Goal: Transaction & Acquisition: Purchase product/service

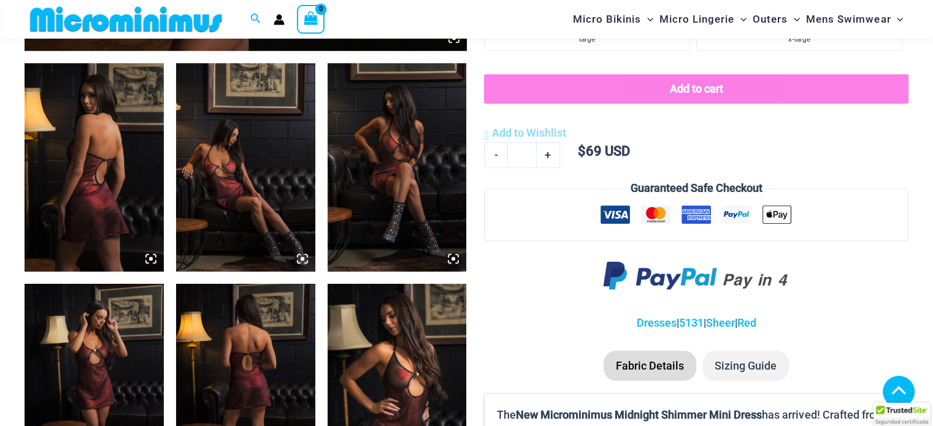
scroll to position [726, 0]
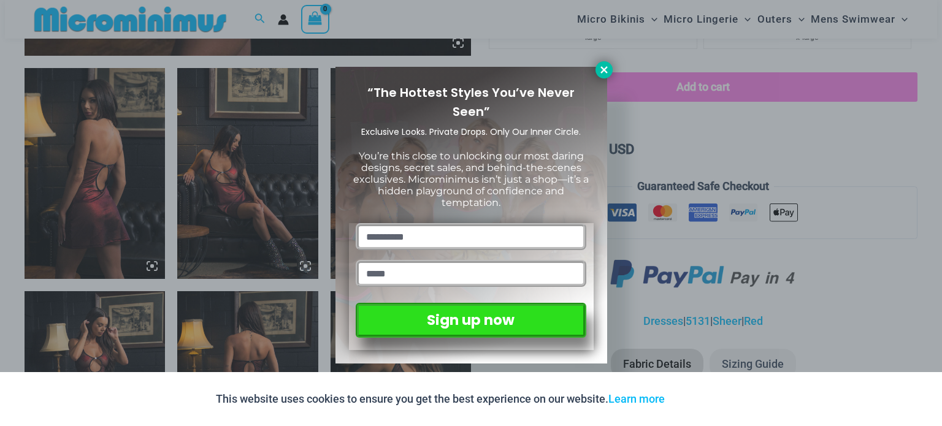
click at [606, 64] on icon at bounding box center [604, 69] width 11 height 11
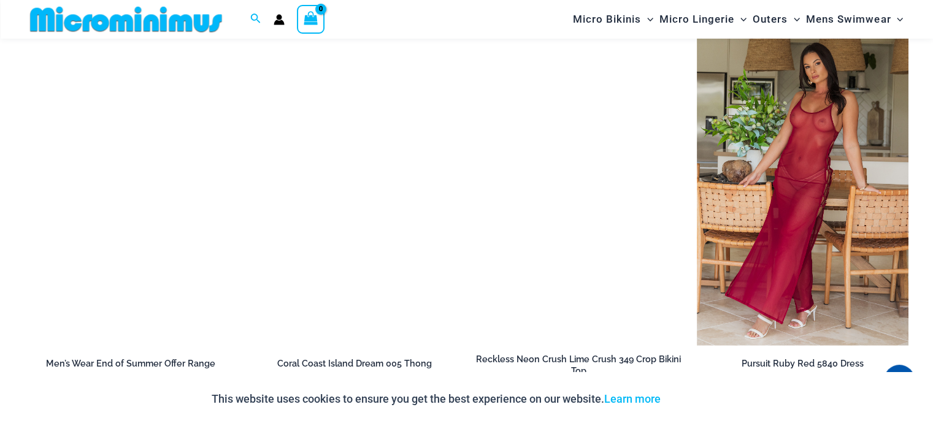
scroll to position [1401, 0]
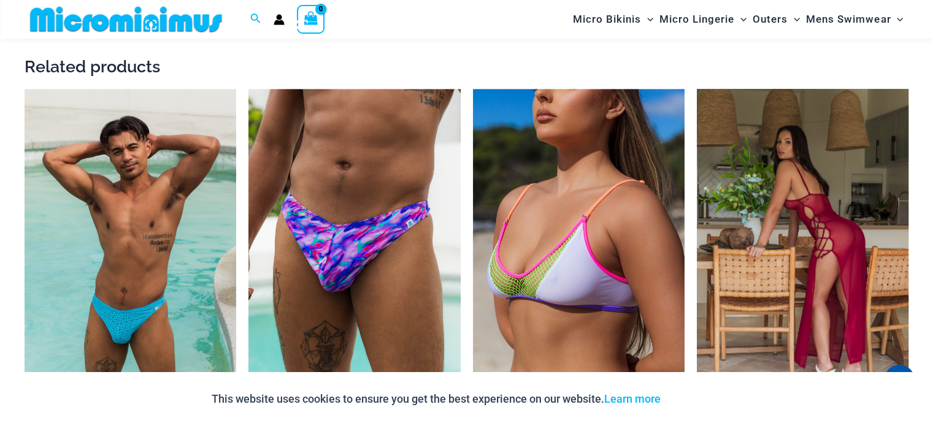
click at [791, 196] on img at bounding box center [803, 248] width 212 height 318
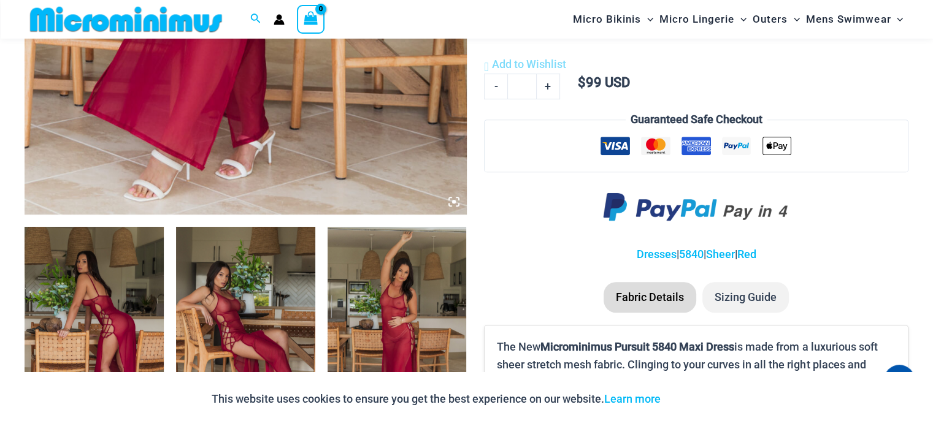
scroll to position [787, 0]
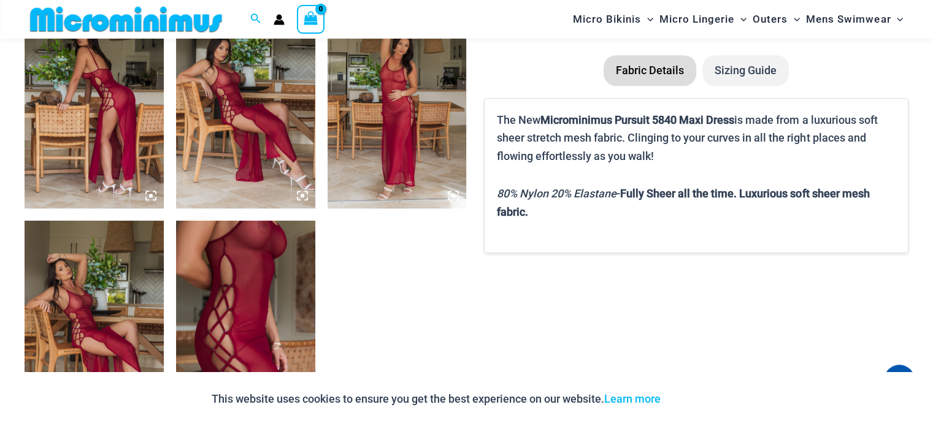
click at [94, 127] on img at bounding box center [94, 104] width 139 height 209
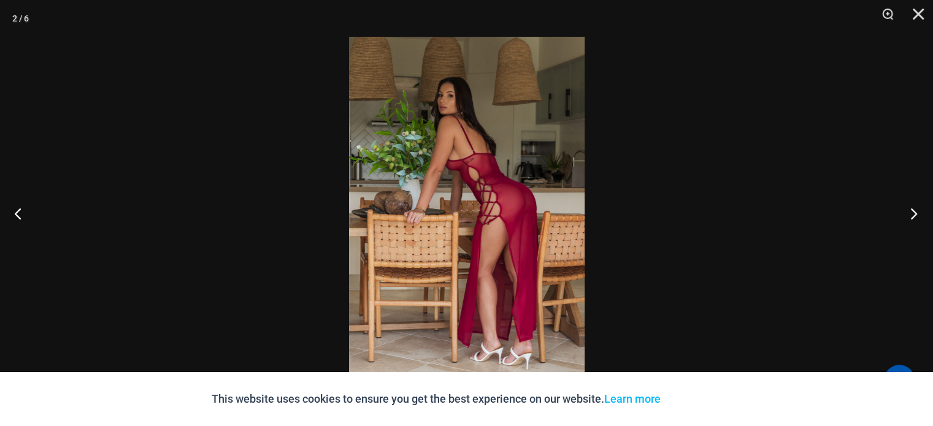
click at [916, 213] on button "Next" at bounding box center [910, 213] width 46 height 61
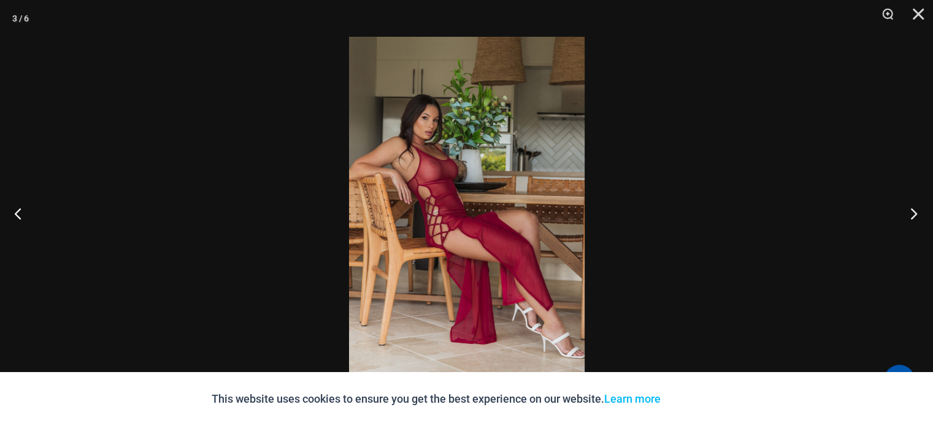
click at [916, 213] on button "Next" at bounding box center [910, 213] width 46 height 61
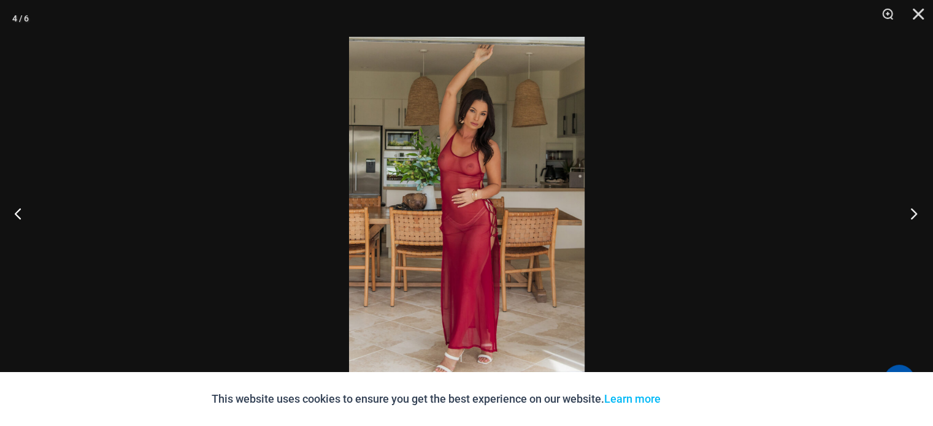
click at [916, 213] on button "Next" at bounding box center [910, 213] width 46 height 61
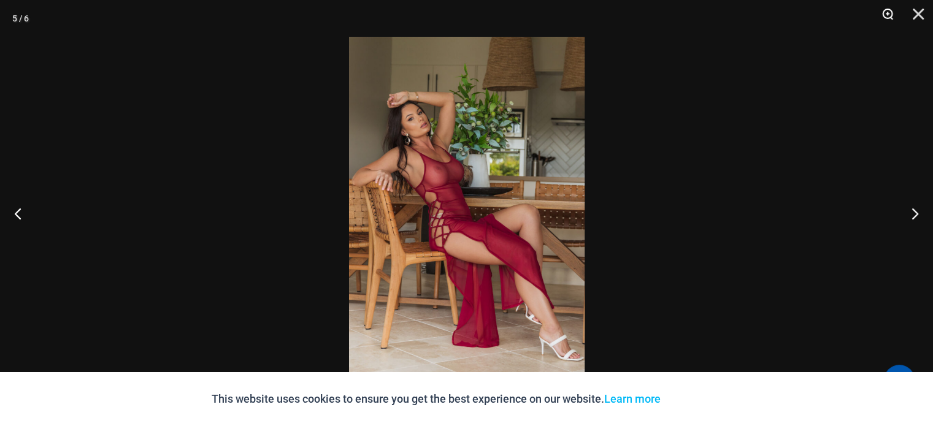
click at [889, 15] on button "Zoom" at bounding box center [883, 18] width 31 height 37
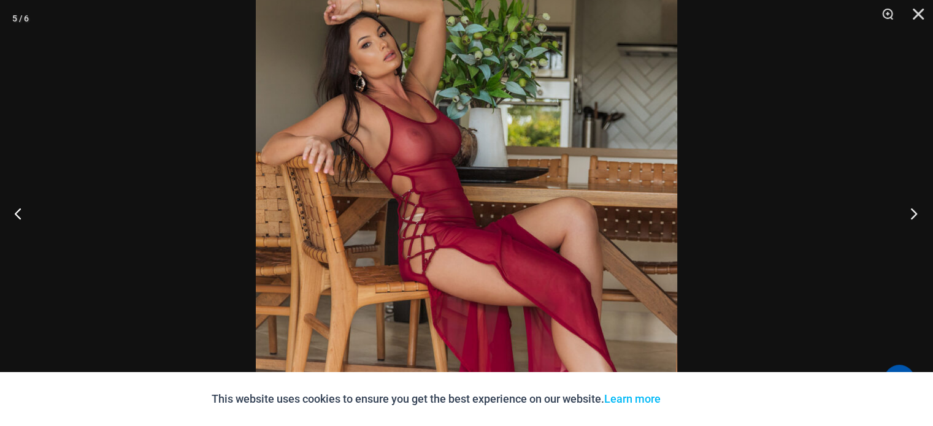
click at [913, 214] on button "Next" at bounding box center [910, 213] width 46 height 61
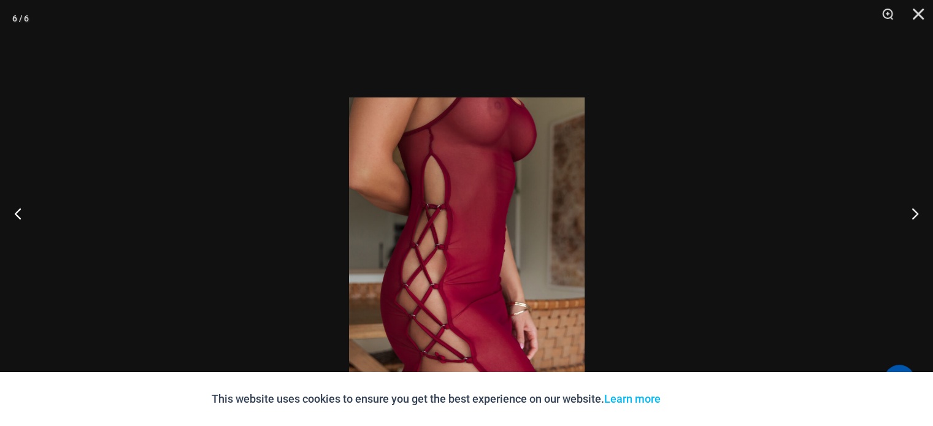
click at [483, 216] on img at bounding box center [467, 274] width 236 height 353
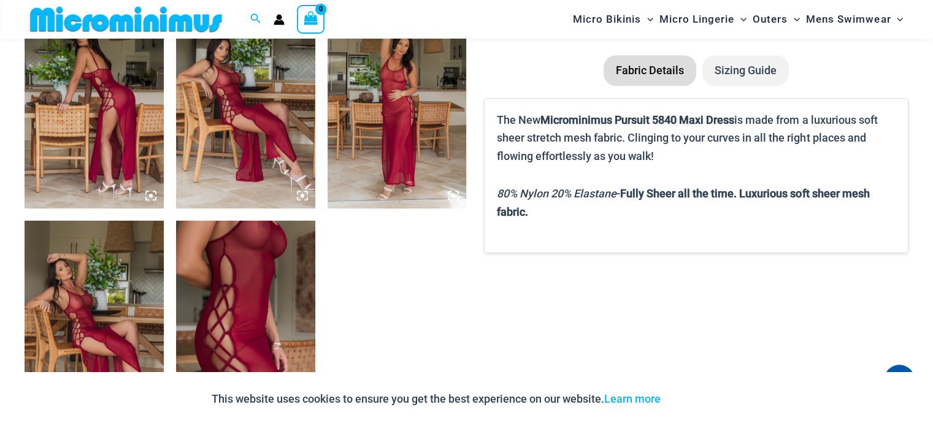
click at [290, 253] on img at bounding box center [245, 325] width 139 height 209
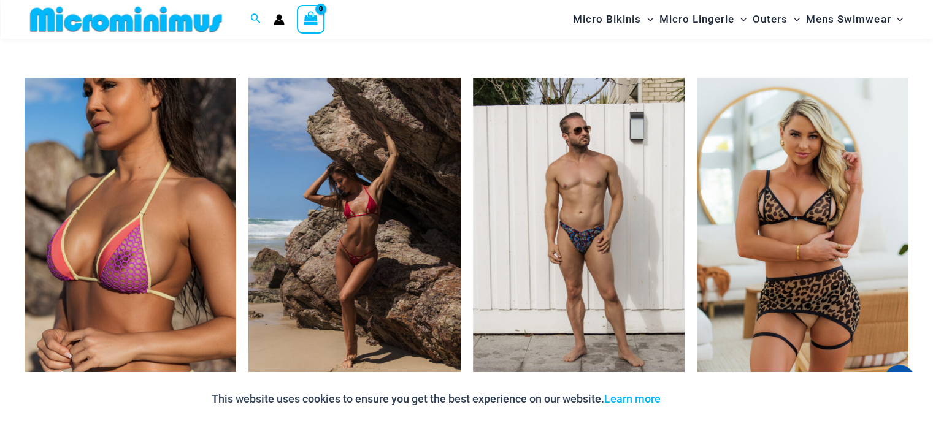
scroll to position [1707, 0]
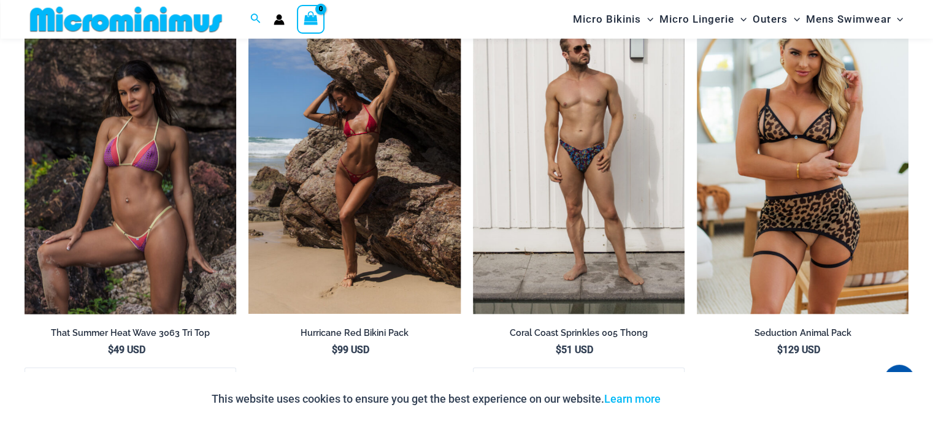
click at [182, 244] on img at bounding box center [131, 155] width 212 height 318
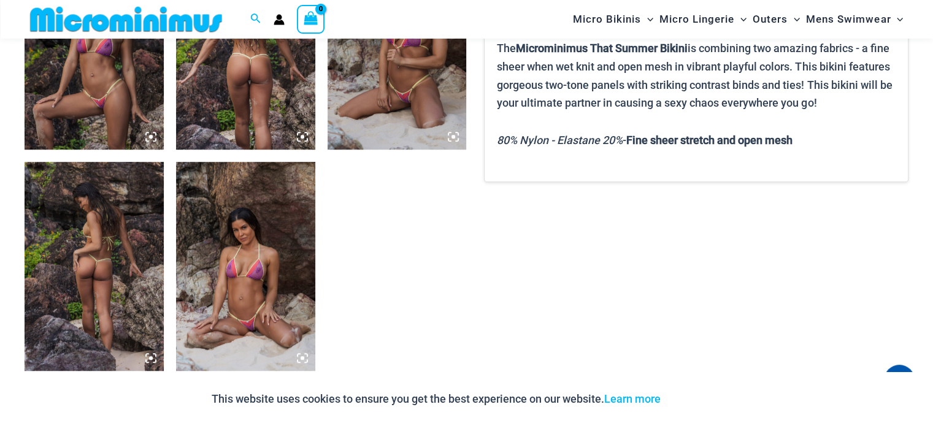
scroll to position [848, 0]
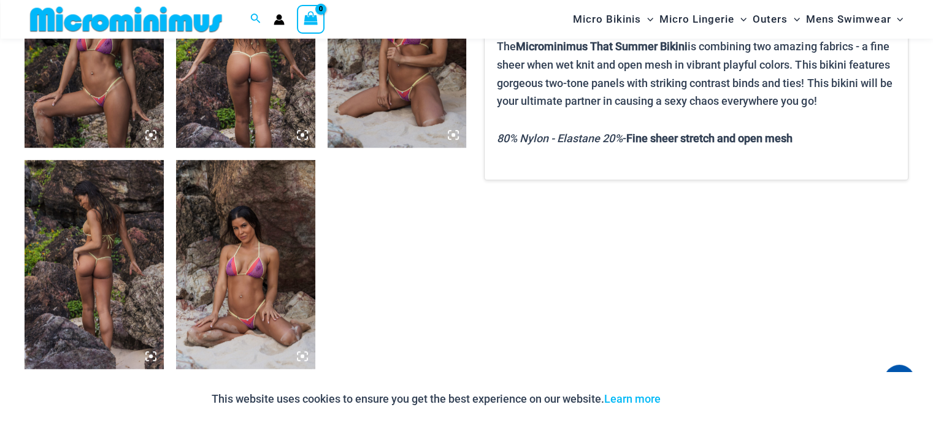
click at [236, 252] on img at bounding box center [245, 264] width 139 height 209
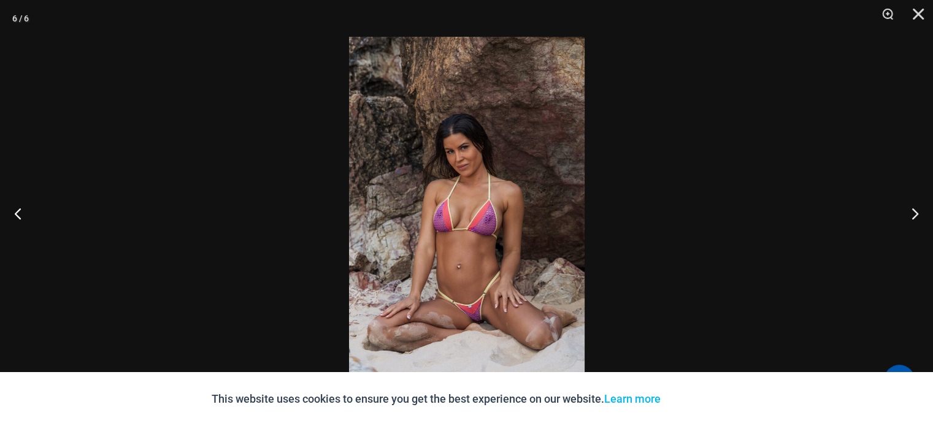
click at [484, 226] on img at bounding box center [467, 213] width 236 height 353
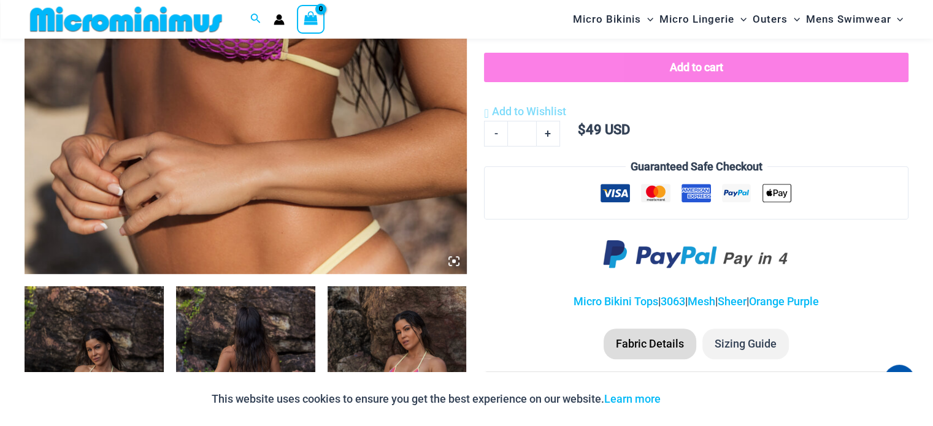
scroll to position [725, 0]
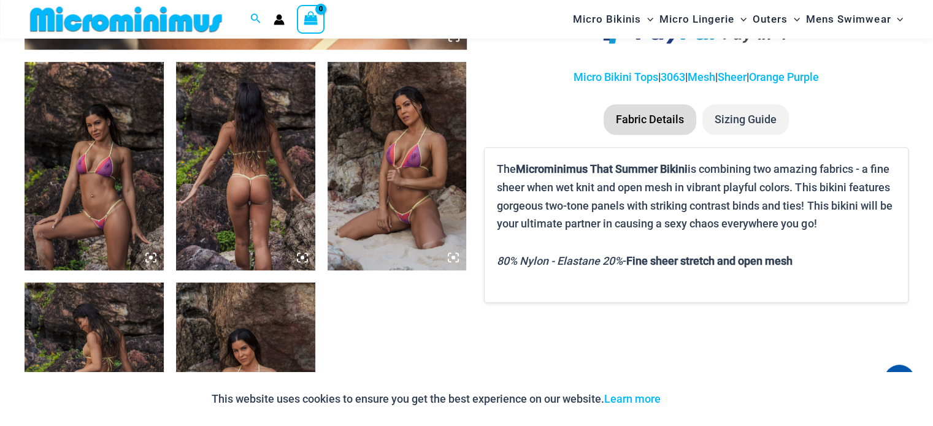
click at [243, 191] on img at bounding box center [245, 166] width 139 height 209
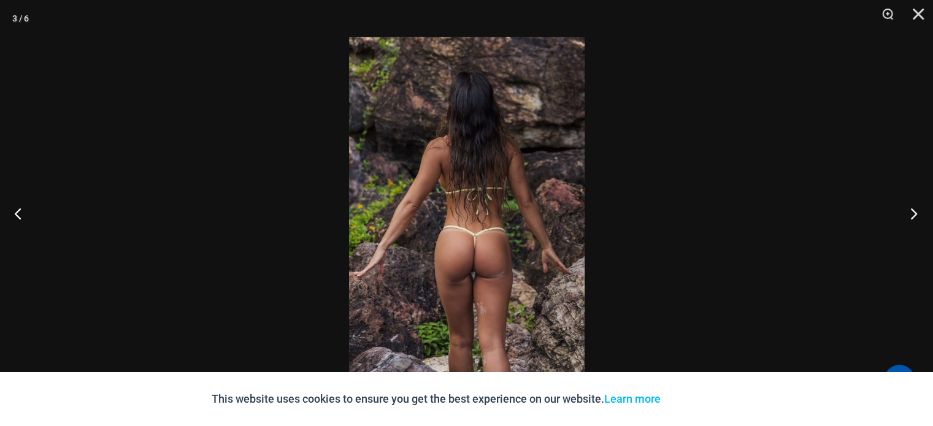
click at [918, 215] on button "Next" at bounding box center [910, 213] width 46 height 61
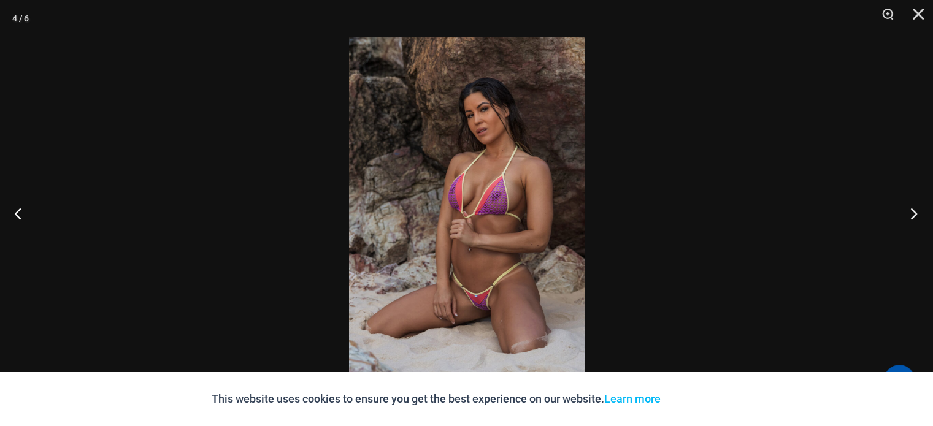
click at [913, 215] on button "Next" at bounding box center [910, 213] width 46 height 61
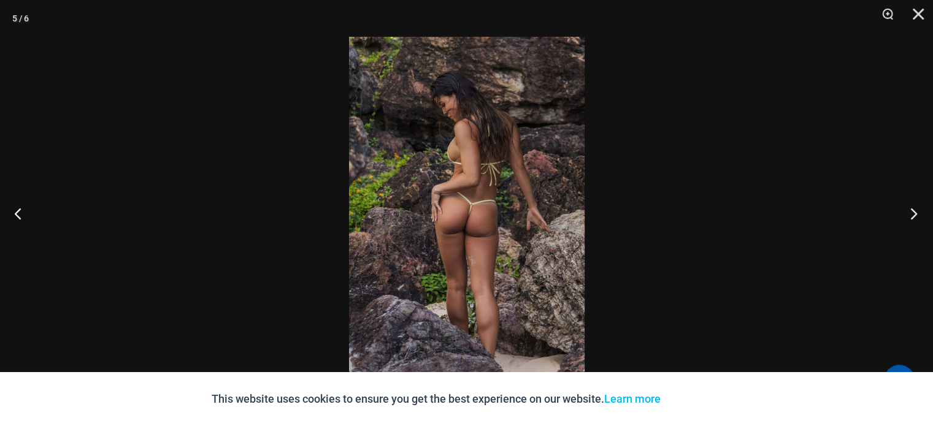
click at [907, 215] on button "Next" at bounding box center [910, 213] width 46 height 61
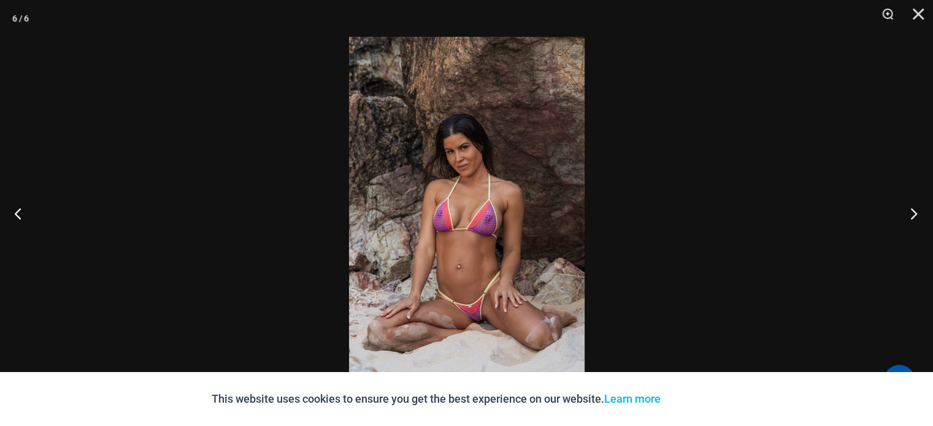
click at [907, 215] on button "Next" at bounding box center [910, 213] width 46 height 61
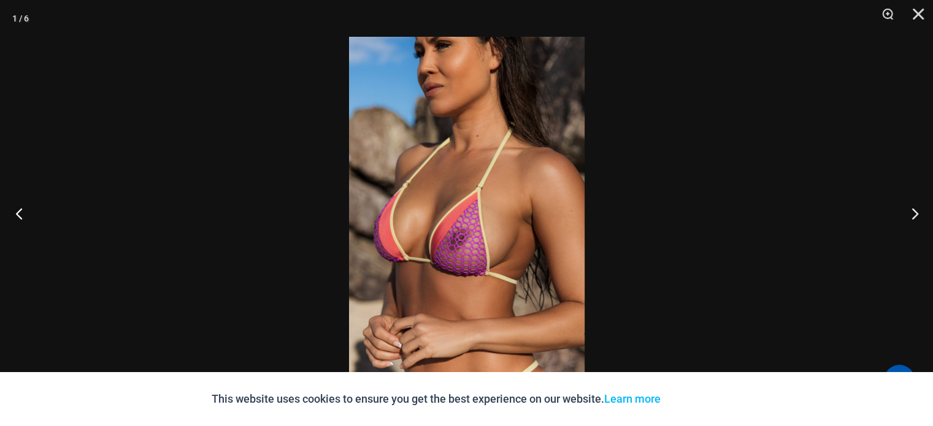
click at [20, 209] on button "Previous" at bounding box center [23, 213] width 46 height 61
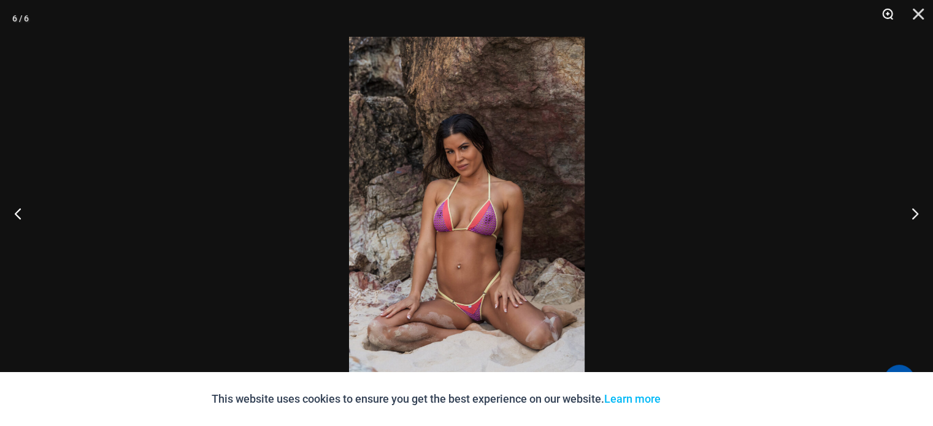
click at [886, 14] on button "Zoom" at bounding box center [883, 18] width 31 height 37
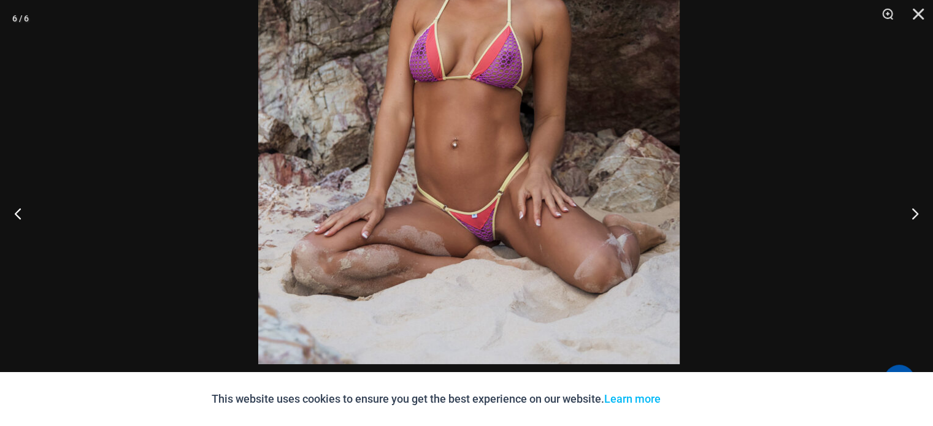
click at [513, 63] on img at bounding box center [468, 49] width 421 height 632
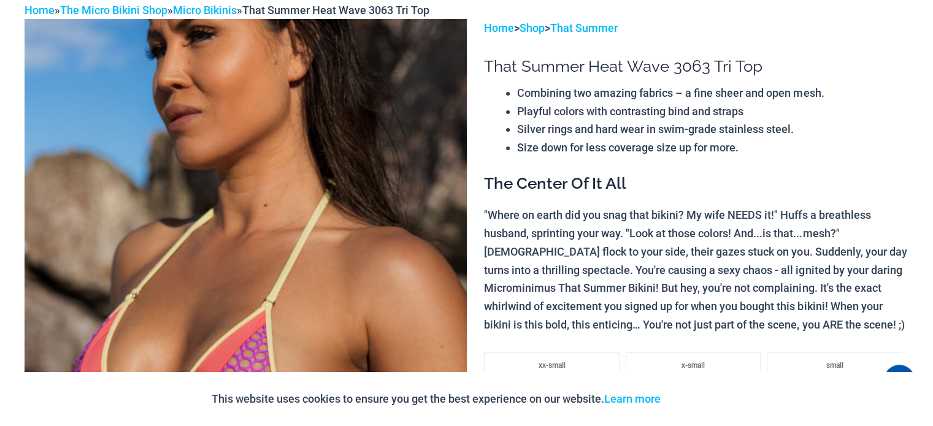
scroll to position [0, 0]
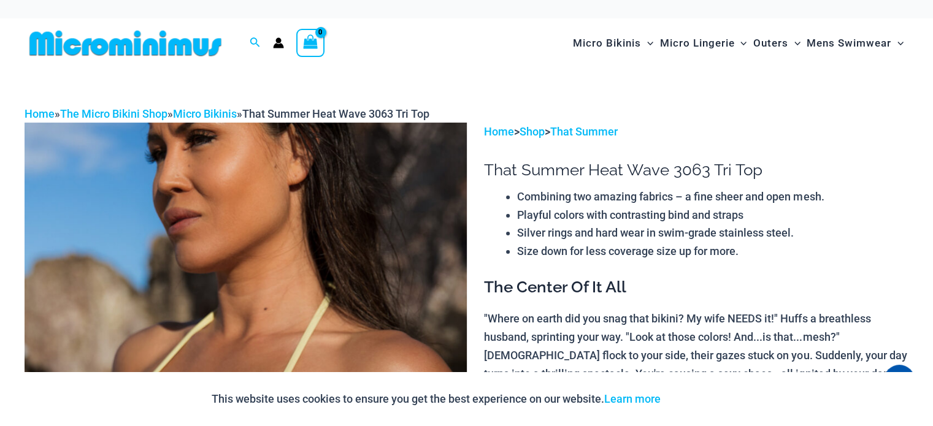
click at [123, 39] on img at bounding box center [126, 43] width 202 height 28
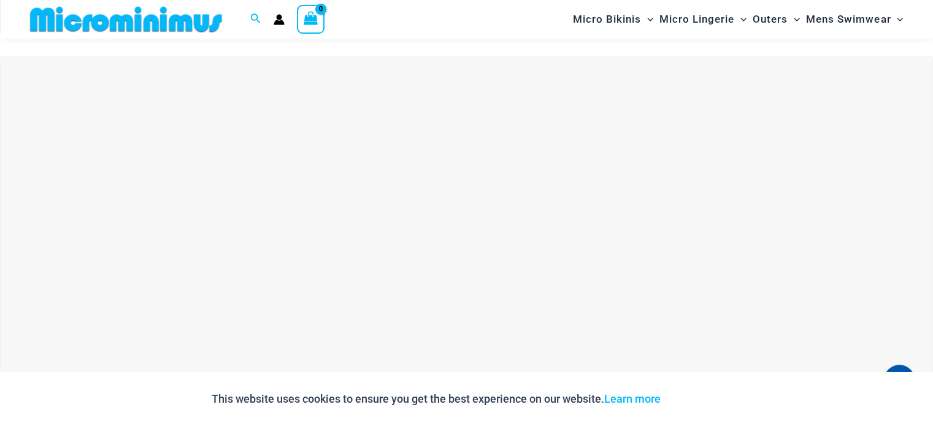
scroll to position [357, 0]
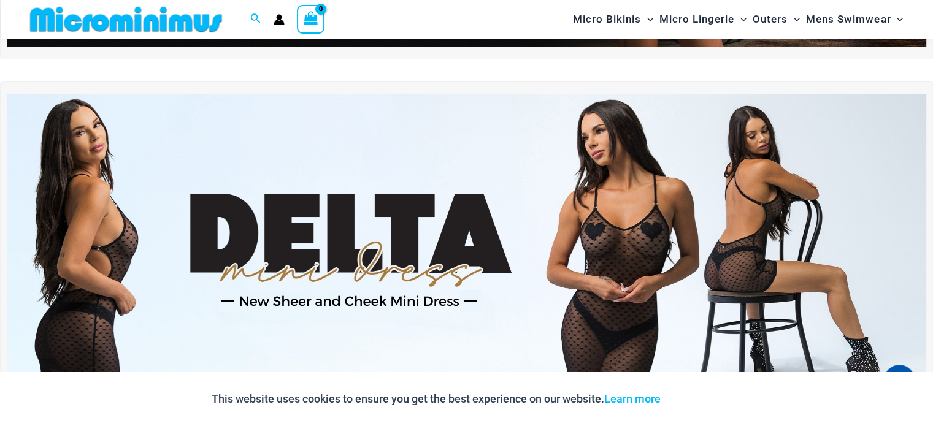
click at [648, 202] on img at bounding box center [467, 250] width 920 height 312
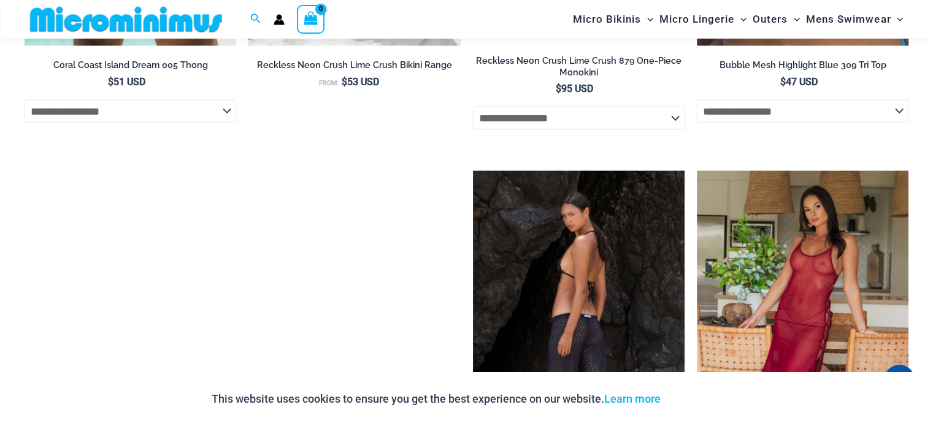
scroll to position [2136, 0]
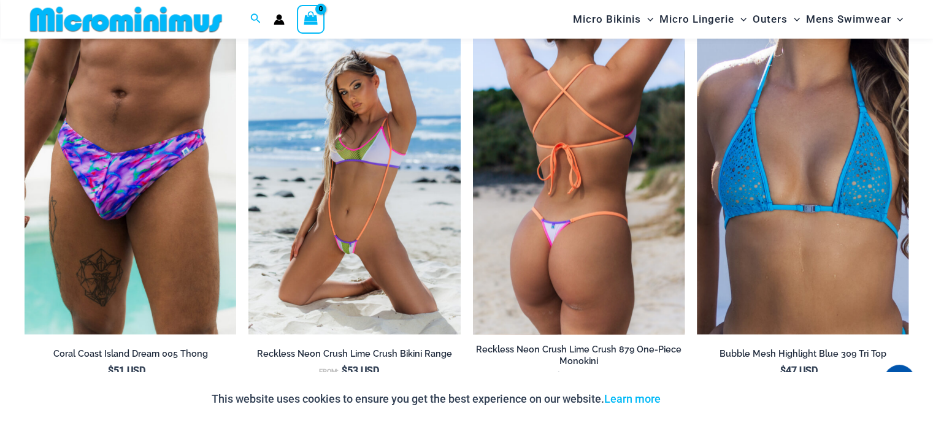
click at [588, 236] on img at bounding box center [579, 176] width 212 height 318
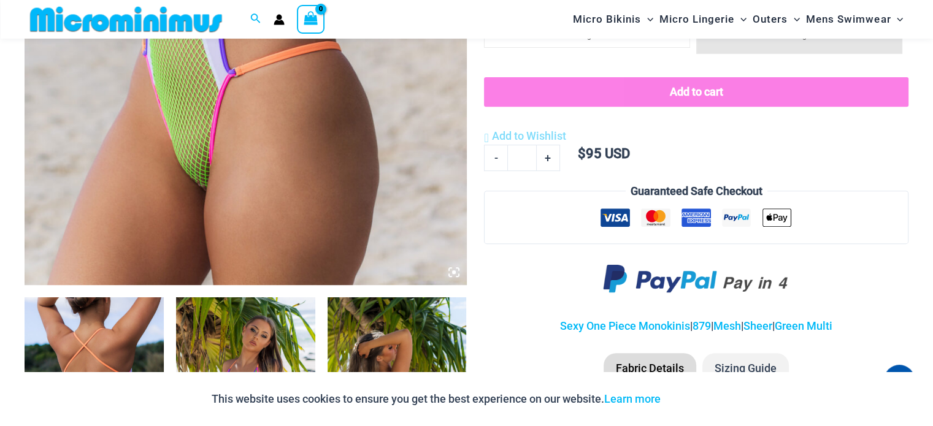
scroll to position [409, 0]
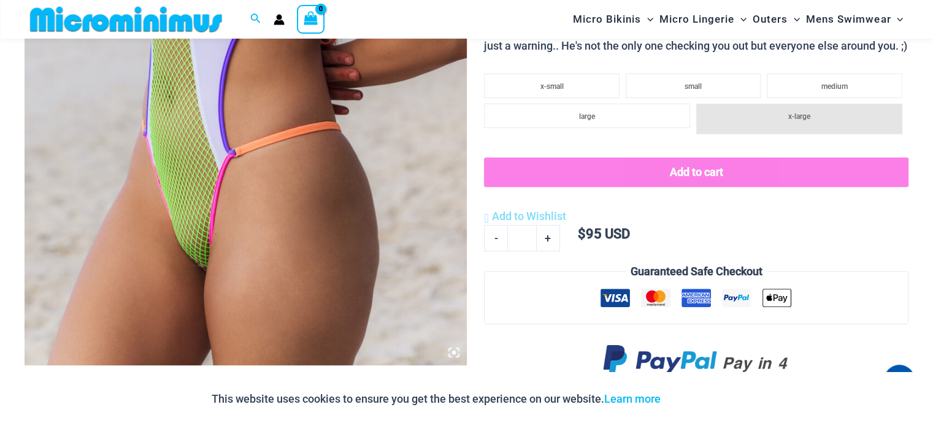
click at [182, 245] on img at bounding box center [246, 33] width 442 height 663
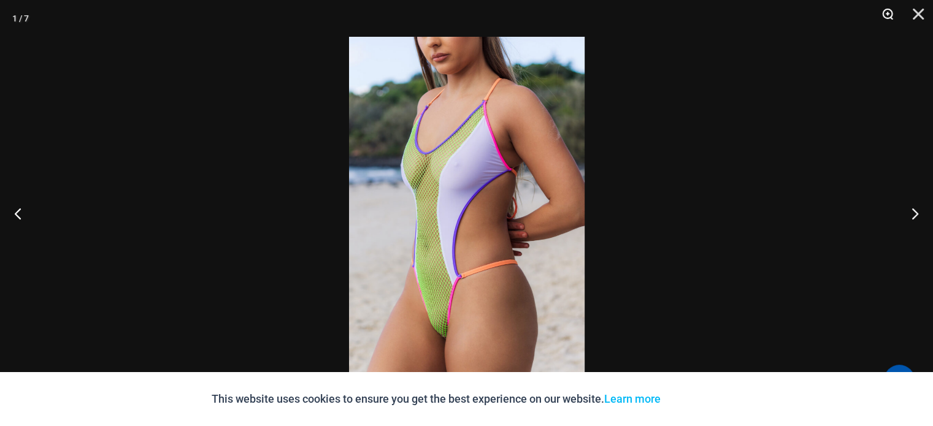
click at [894, 17] on button "Zoom" at bounding box center [883, 18] width 31 height 37
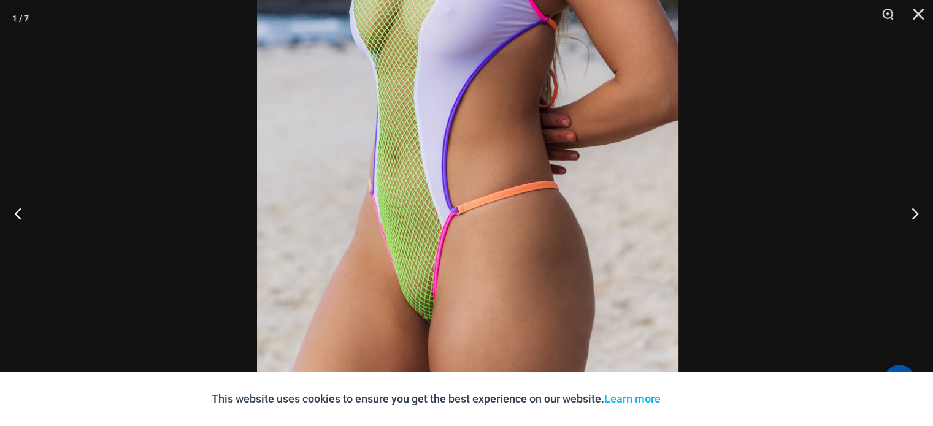
click at [539, 149] on img at bounding box center [467, 98] width 421 height 632
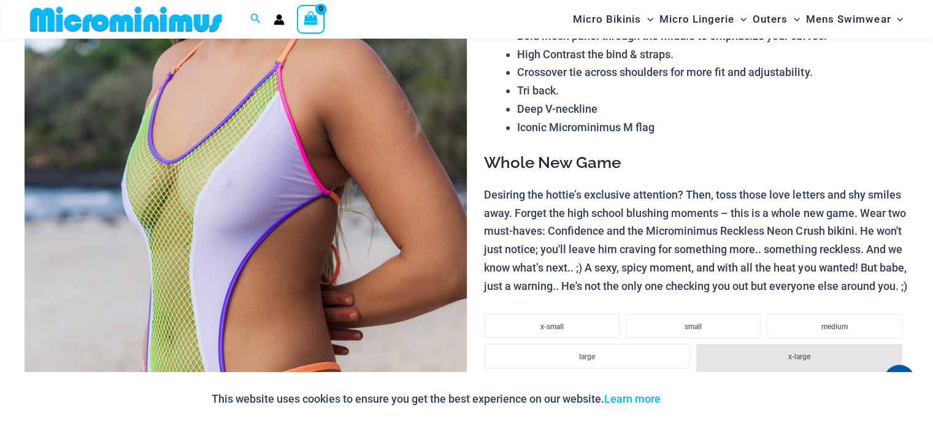
scroll to position [0, 0]
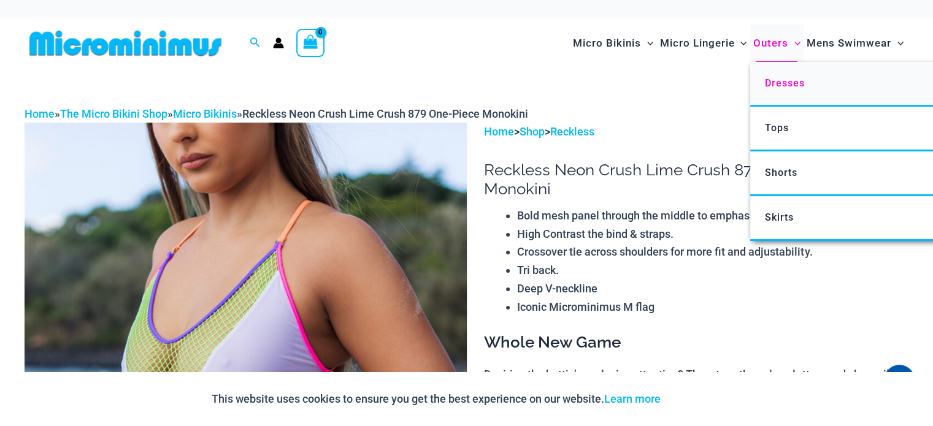
click at [778, 80] on span "Dresses" at bounding box center [784, 83] width 40 height 12
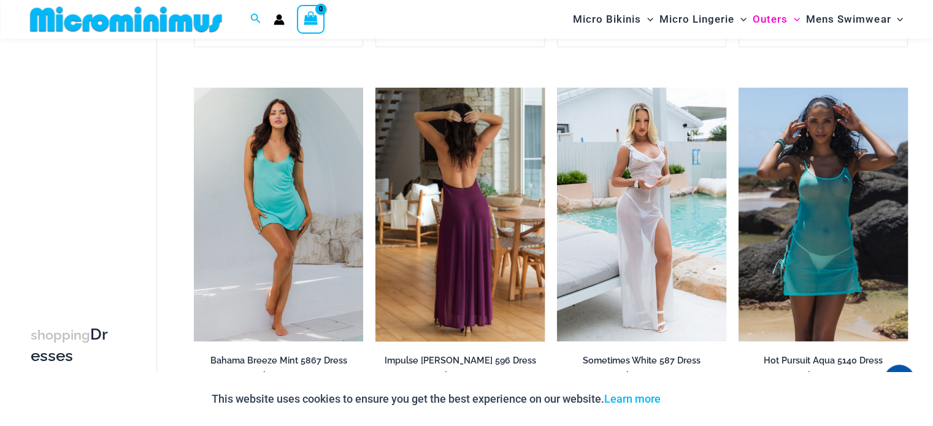
scroll to position [417, 0]
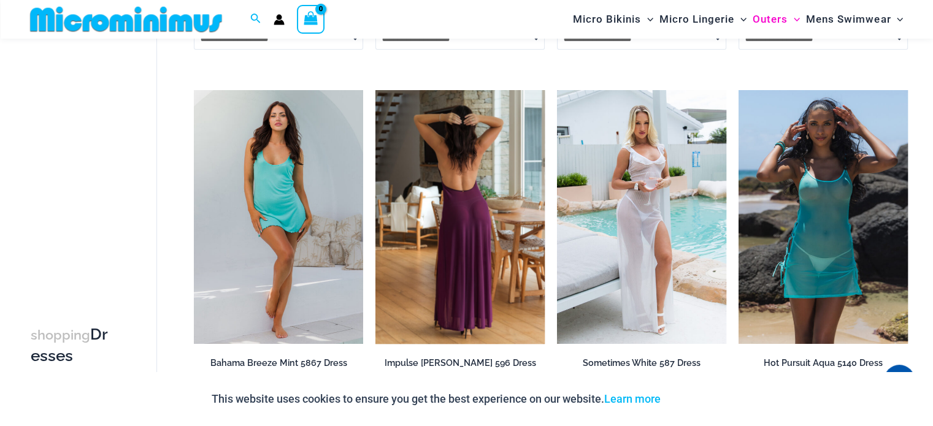
click at [443, 218] on img at bounding box center [459, 217] width 169 height 254
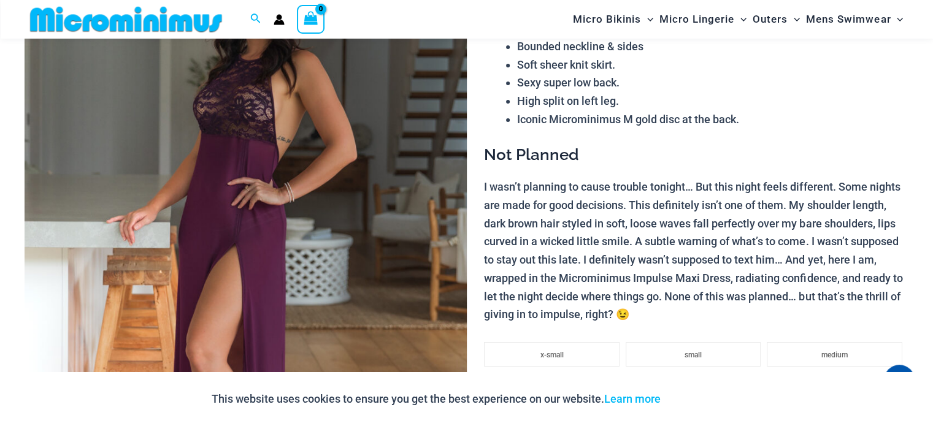
scroll to position [296, 0]
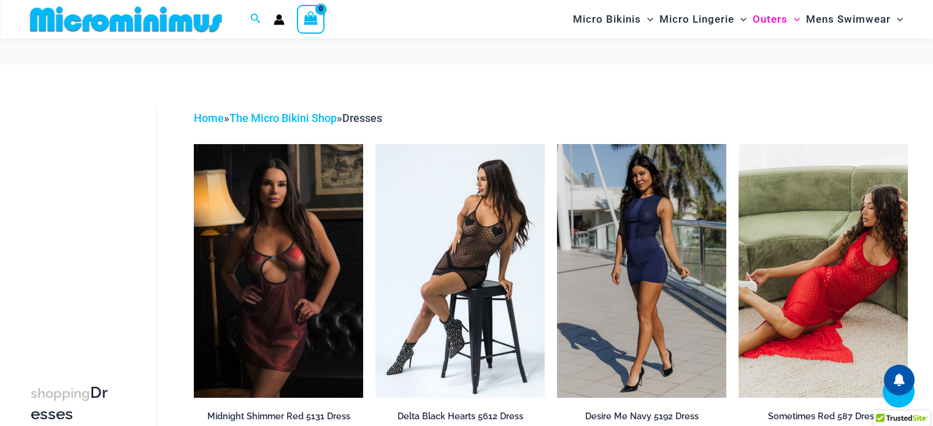
scroll to position [409, 0]
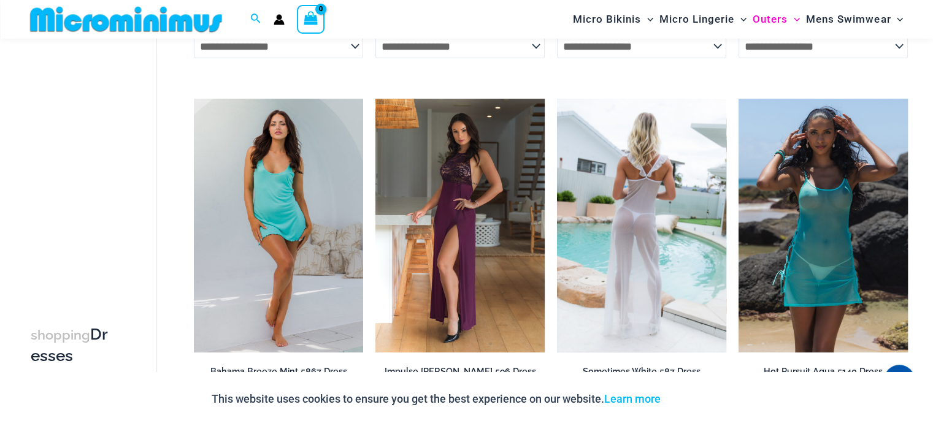
click at [654, 236] on img at bounding box center [641, 226] width 169 height 254
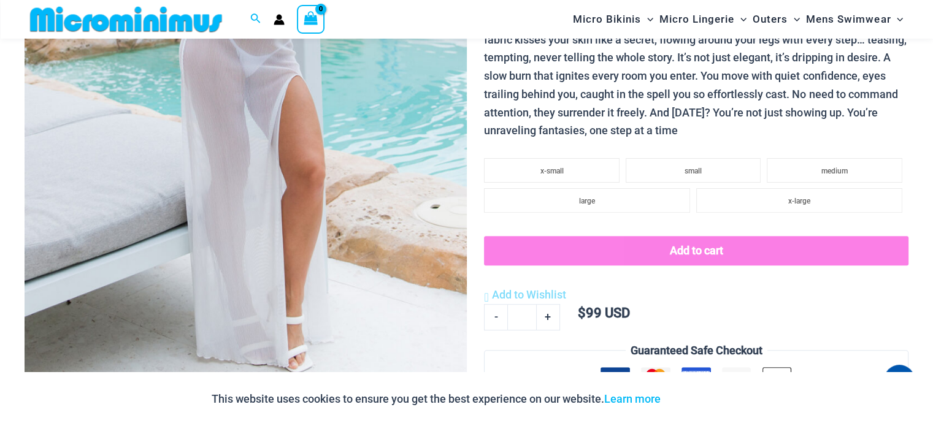
scroll to position [602, 0]
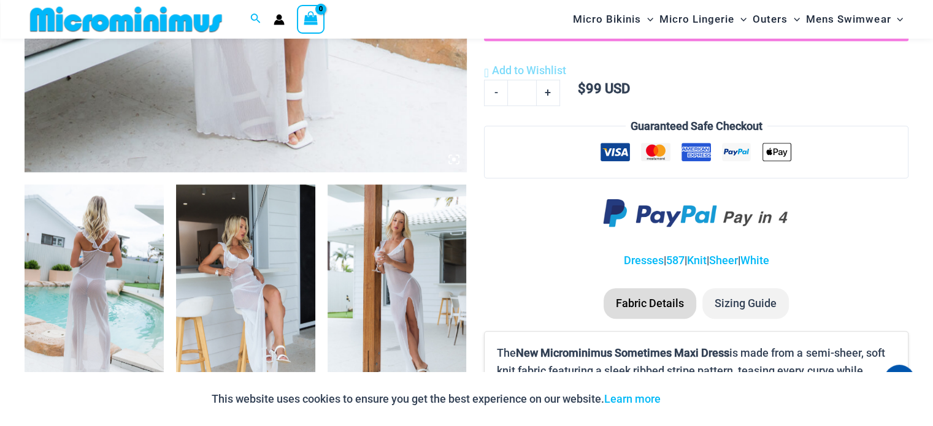
click at [399, 246] on img at bounding box center [397, 289] width 139 height 209
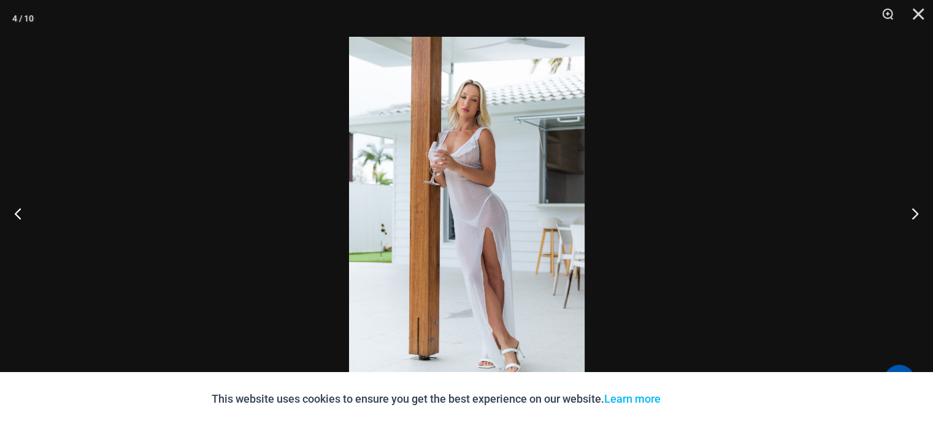
click at [475, 154] on img at bounding box center [467, 213] width 236 height 353
